Goal: Task Accomplishment & Management: Complete application form

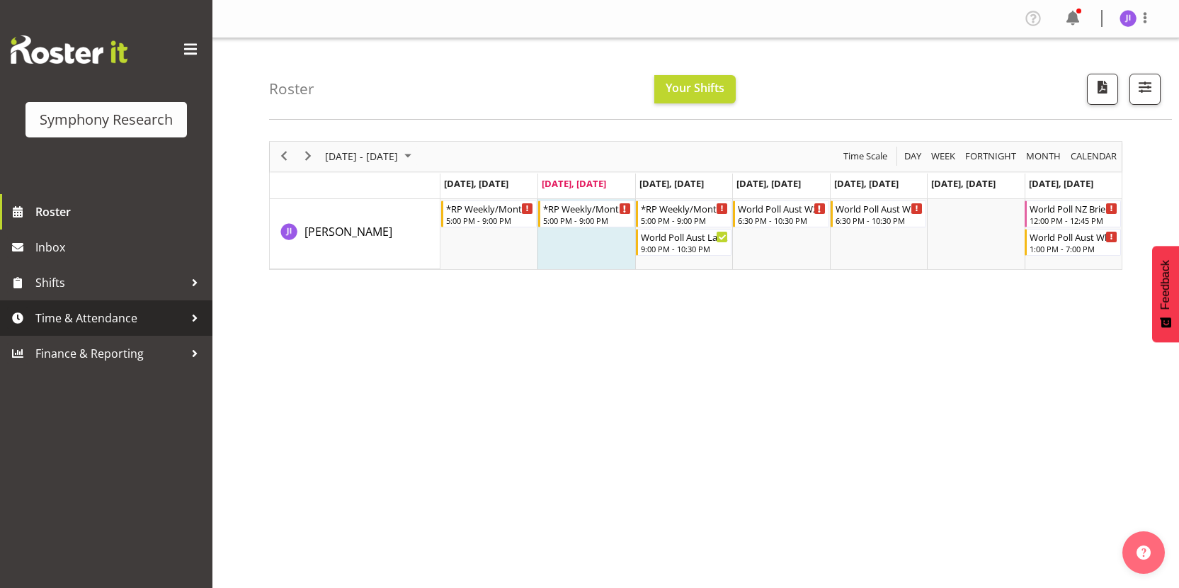
click at [143, 319] on span "Time & Attendance" at bounding box center [109, 317] width 149 height 21
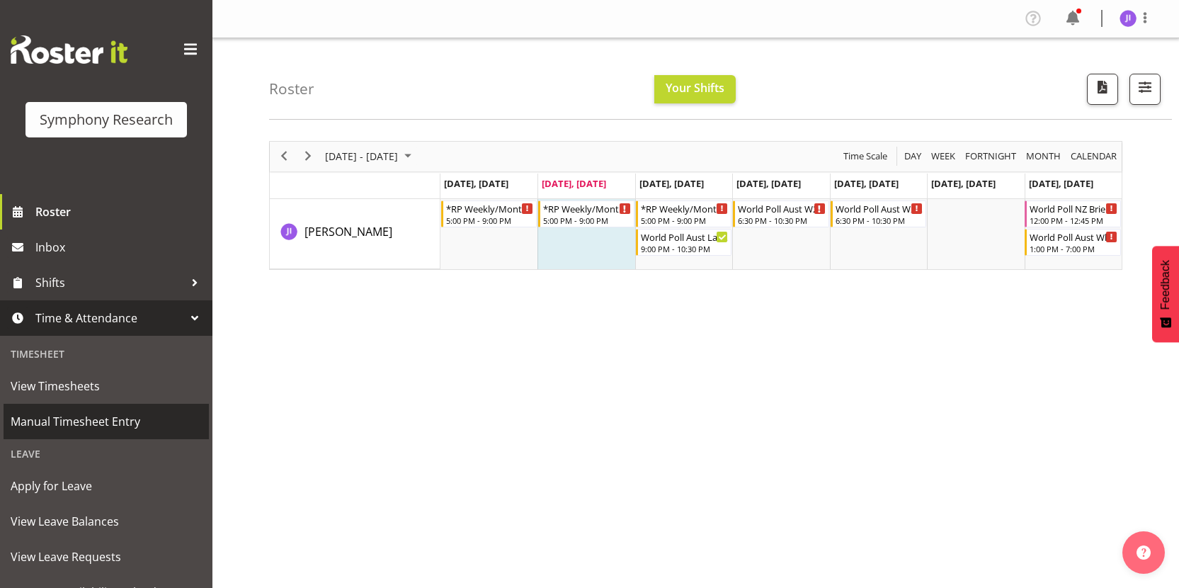
click at [126, 411] on span "Manual Timesheet Entry" at bounding box center [106, 421] width 191 height 21
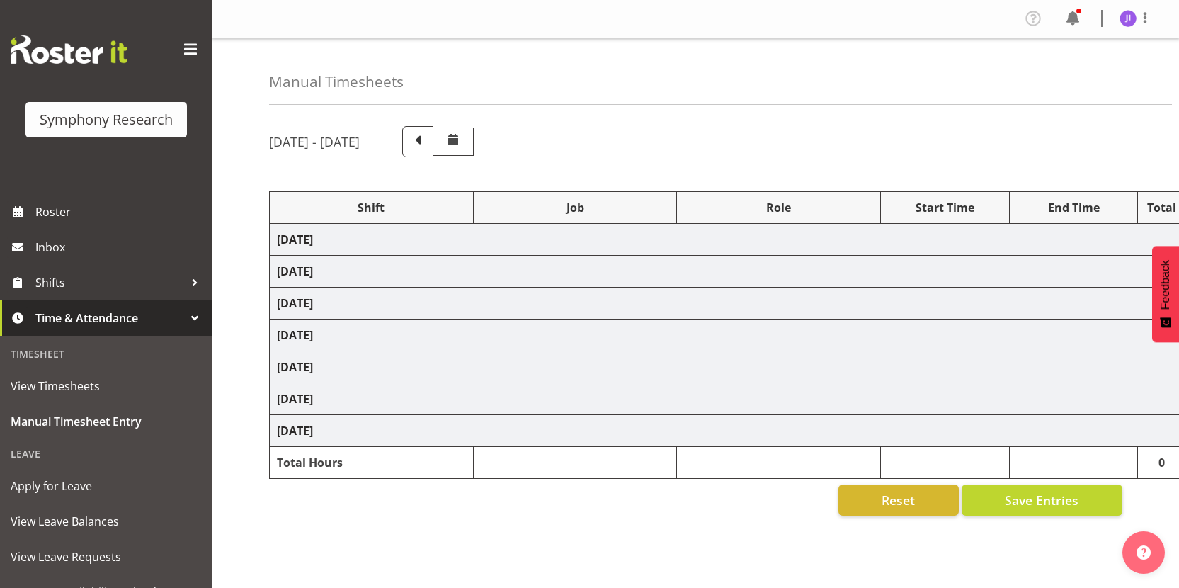
select select "48116"
select select "10458"
select select "48116"
select select "10242"
select select "48116"
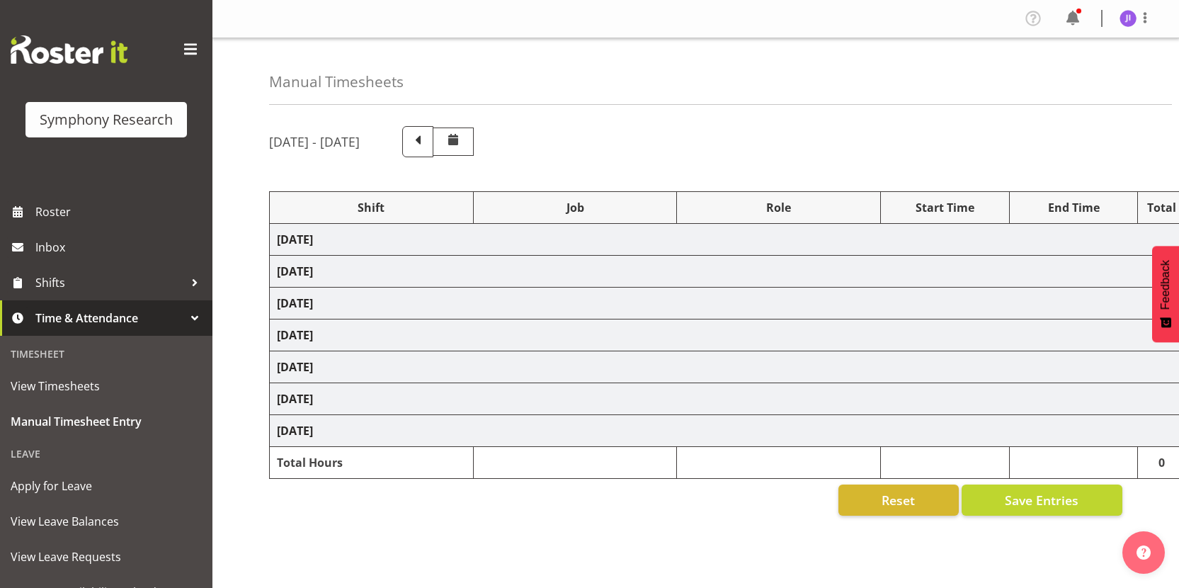
select select "10458"
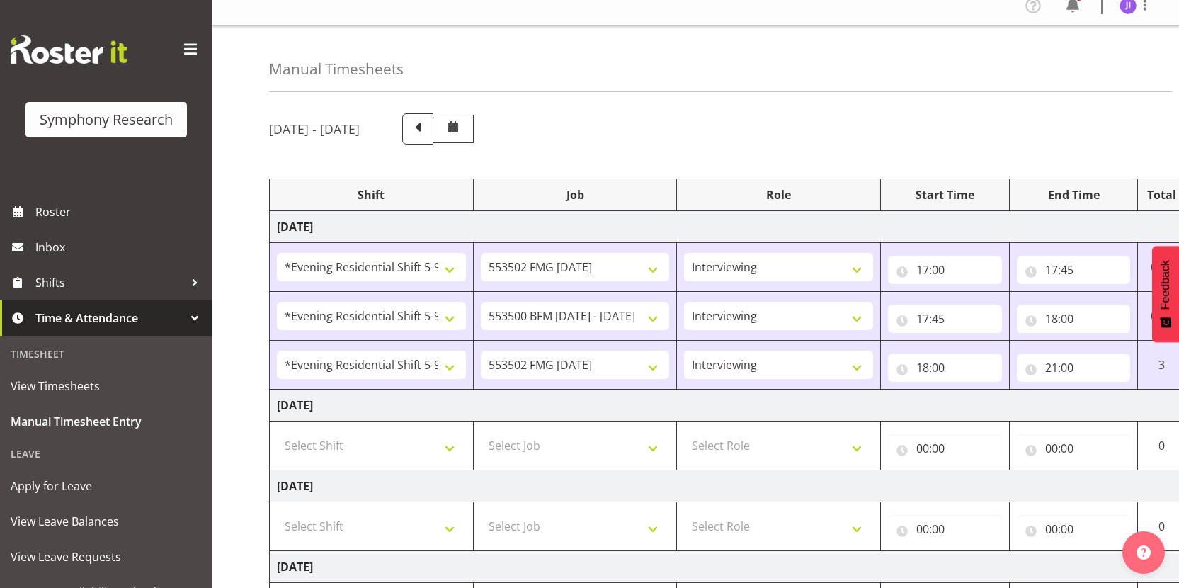
scroll to position [181, 0]
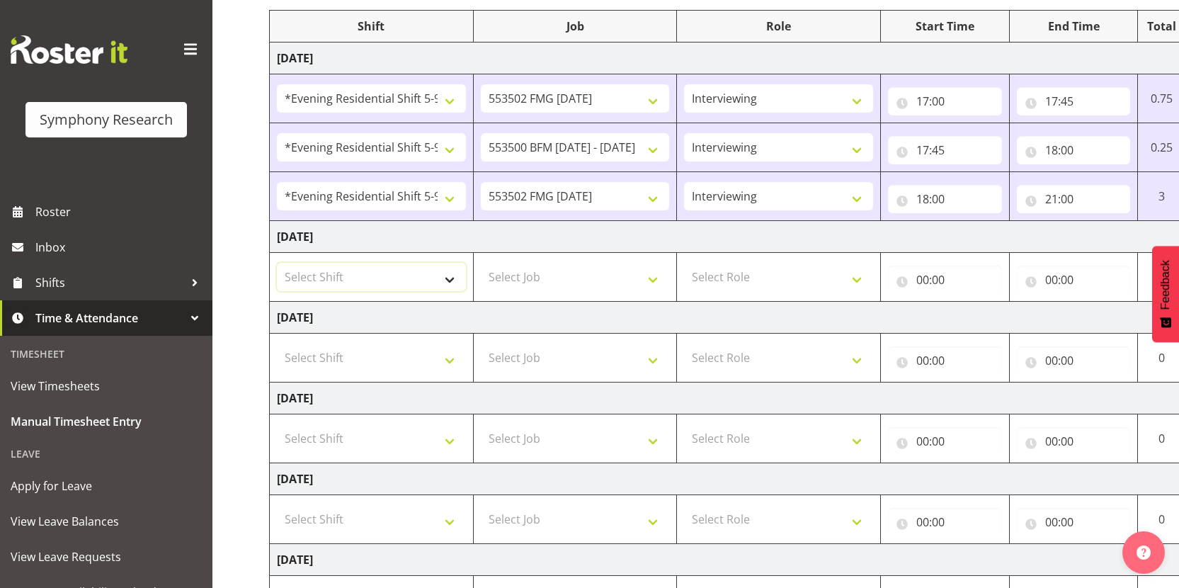
click at [382, 279] on select "Select Shift !!Weekend Residential (Roster IT Shift Label) *Business 9/10am ~ 4…" at bounding box center [371, 277] width 189 height 28
select select "48116"
click at [589, 278] on select "Select Job 550060 IF Admin 553492 World Poll Aus Wave 2 Main 2025 553500 BFM [D…" at bounding box center [575, 277] width 189 height 28
select select "10458"
click at [759, 277] on select "Select Role Interviewing Briefing" at bounding box center [778, 277] width 189 height 28
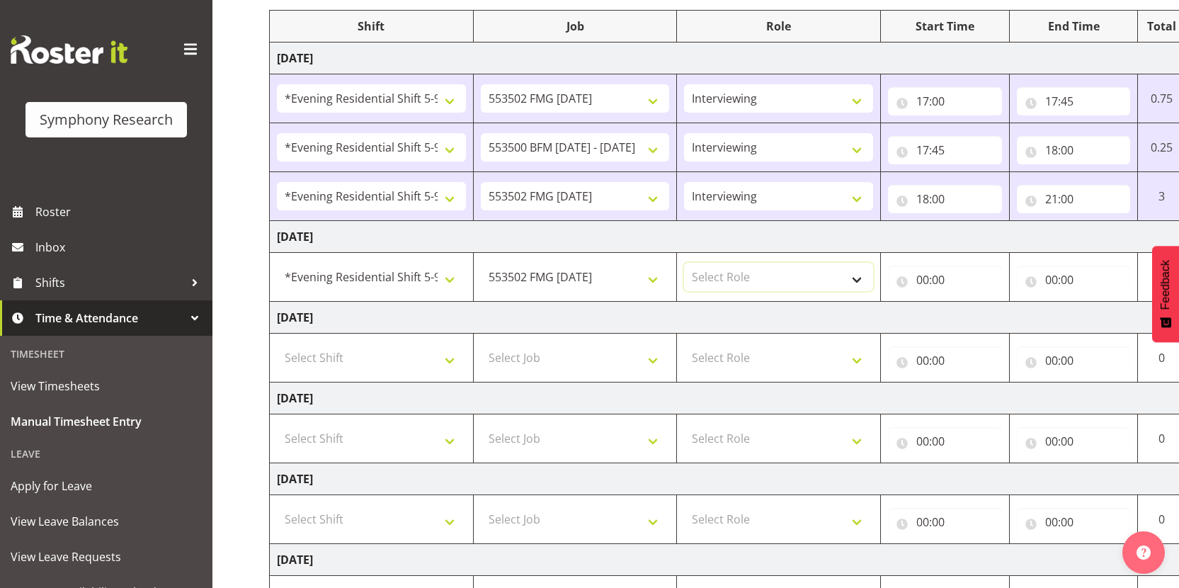
select select "47"
click at [919, 282] on input "00:00" at bounding box center [945, 280] width 114 height 28
click at [922, 281] on input "00:00" at bounding box center [945, 280] width 114 height 28
click at [924, 282] on input "00:00" at bounding box center [945, 280] width 114 height 28
click at [987, 319] on select "00 01 02 03 04 05 06 07 08 09 10 11 12 13 14 15 16 17 18 19 20 21 22 23" at bounding box center [985, 316] width 32 height 28
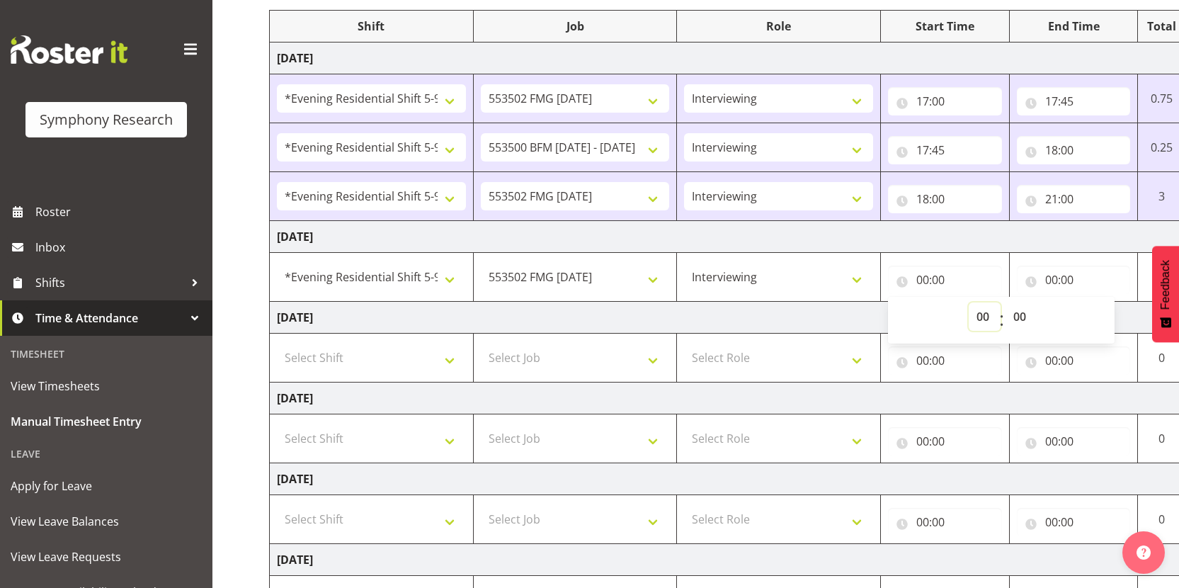
select select "17"
type input "17:00"
click at [1054, 282] on input "00:00" at bounding box center [1074, 280] width 114 height 28
click at [1104, 322] on select "00 01 02 03 04 05 06 07 08 09 10 11 12 13 14 15 16 17 18 19 20 21 22 23" at bounding box center [1114, 316] width 32 height 28
select select "21"
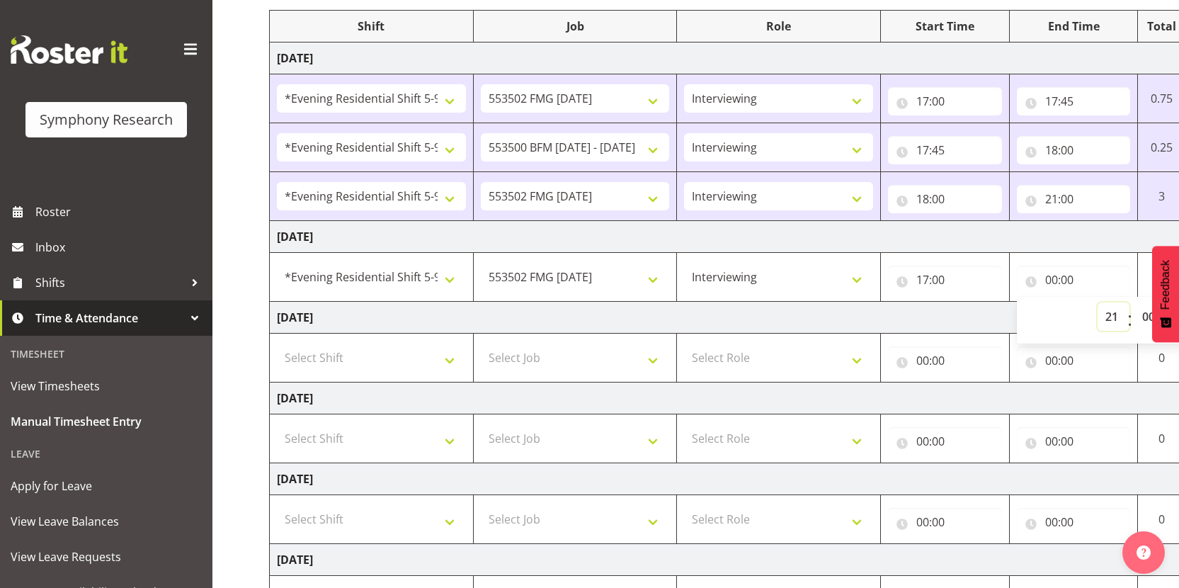
type input "21:00"
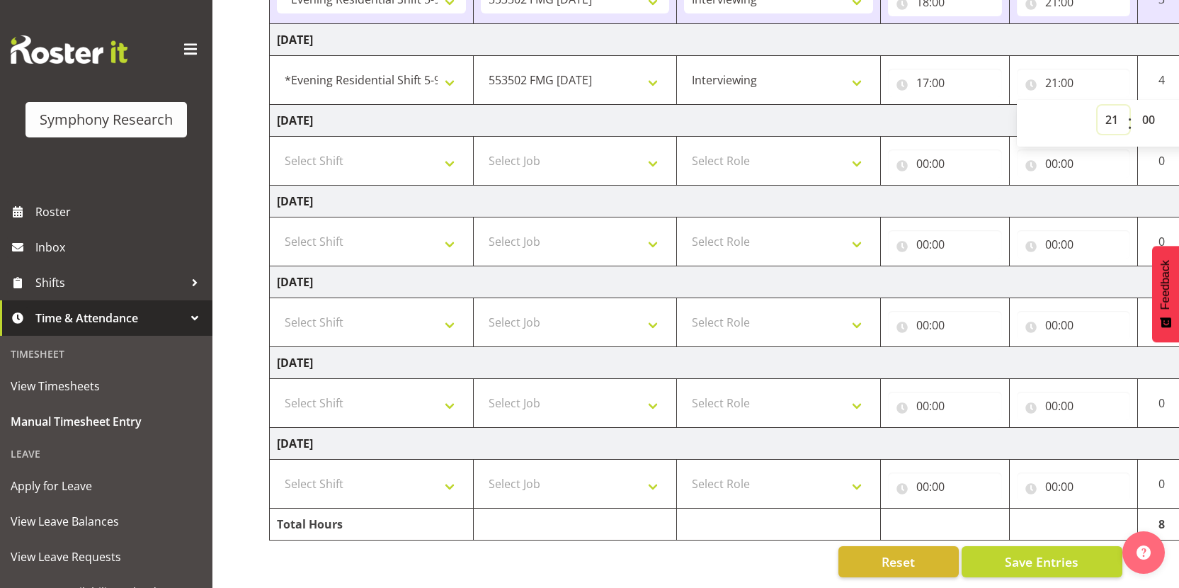
scroll to position [389, 0]
click at [1025, 553] on span "Save Entries" at bounding box center [1042, 561] width 74 height 18
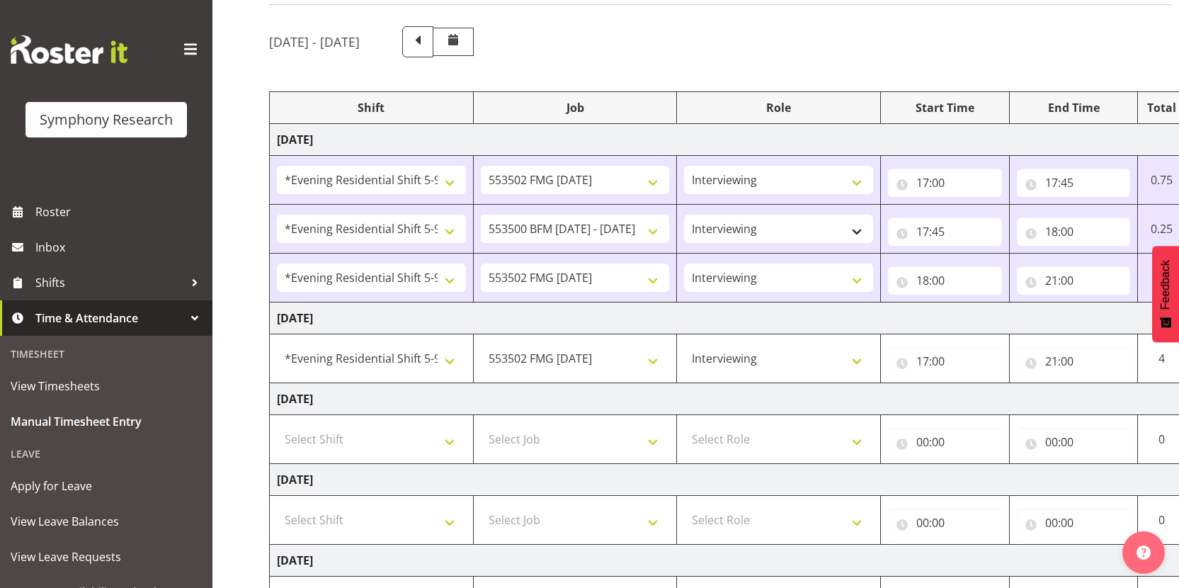
scroll to position [66, 0]
